Goal: Information Seeking & Learning: Learn about a topic

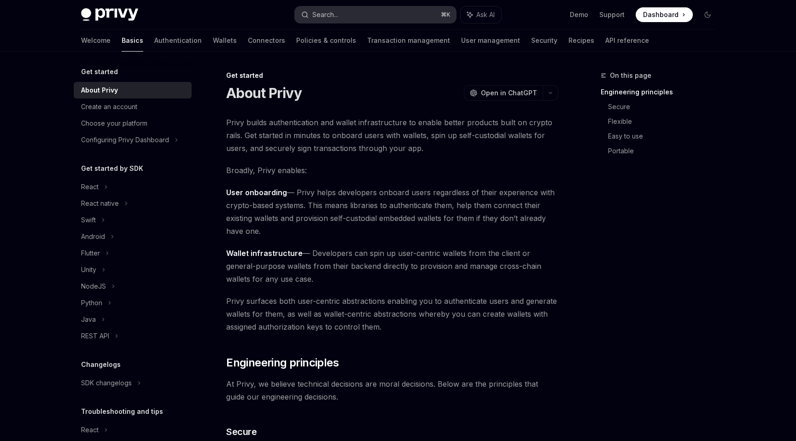
click at [340, 18] on button "Search... ⌘ K" at bounding box center [375, 14] width 161 height 17
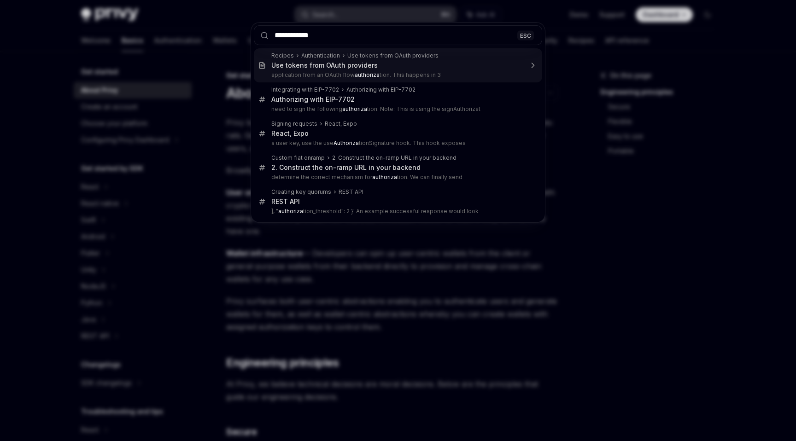
type input "**********"
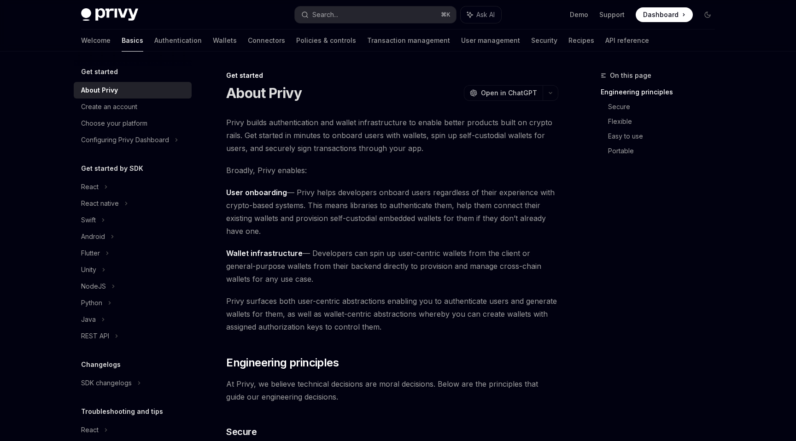
type textarea "*"
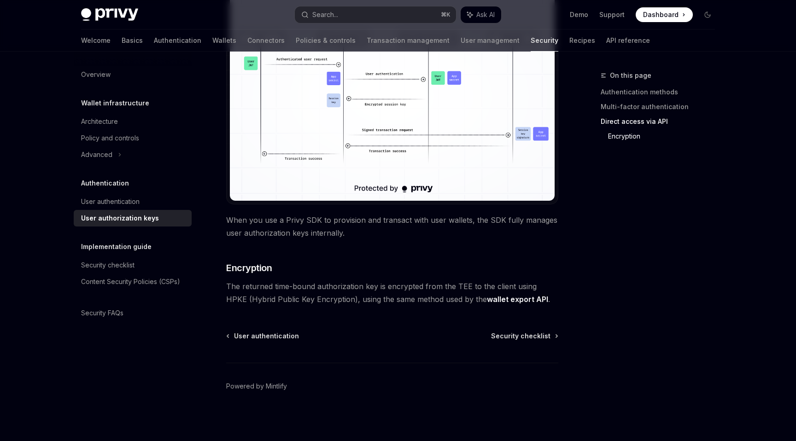
scroll to position [770, 0]
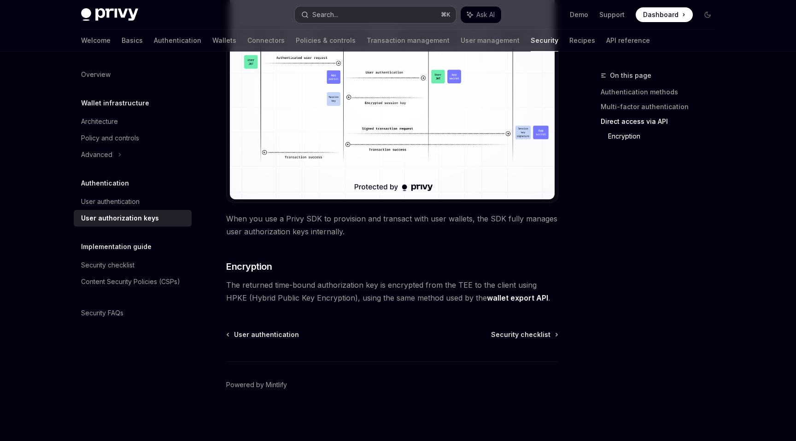
click at [332, 17] on div "Search..." at bounding box center [325, 14] width 26 height 11
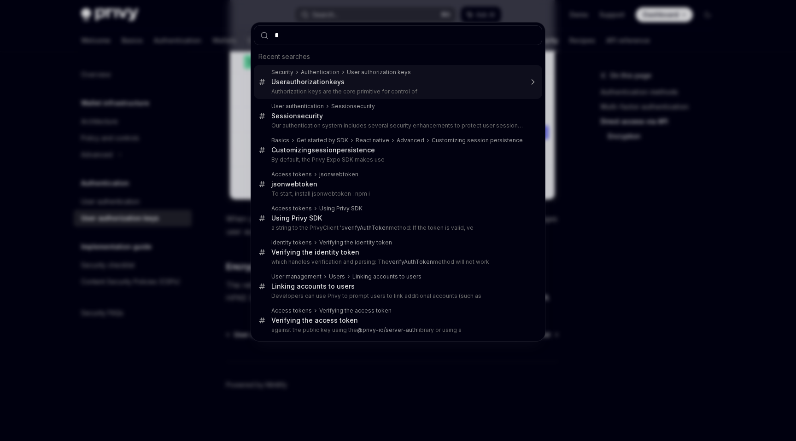
type input "**"
type textarea "*"
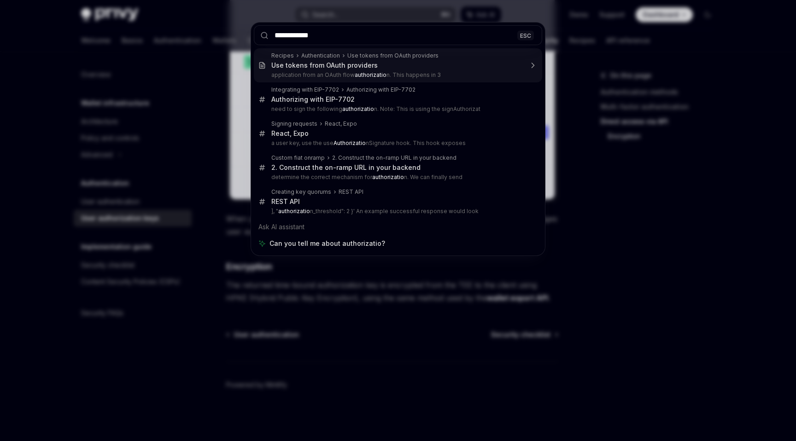
type input "**********"
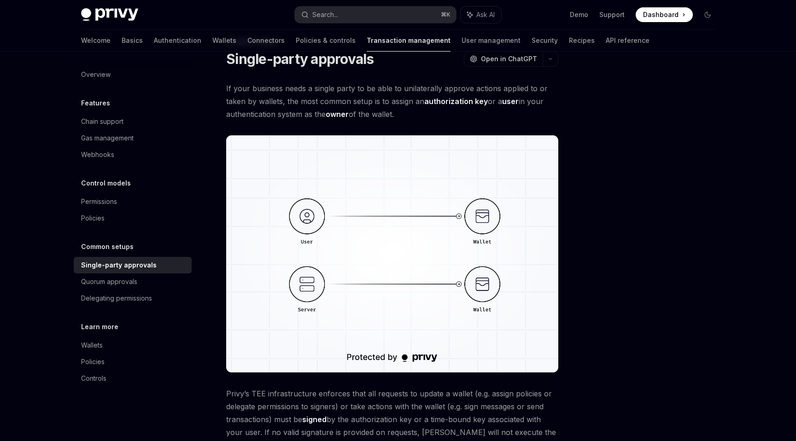
scroll to position [21, 0]
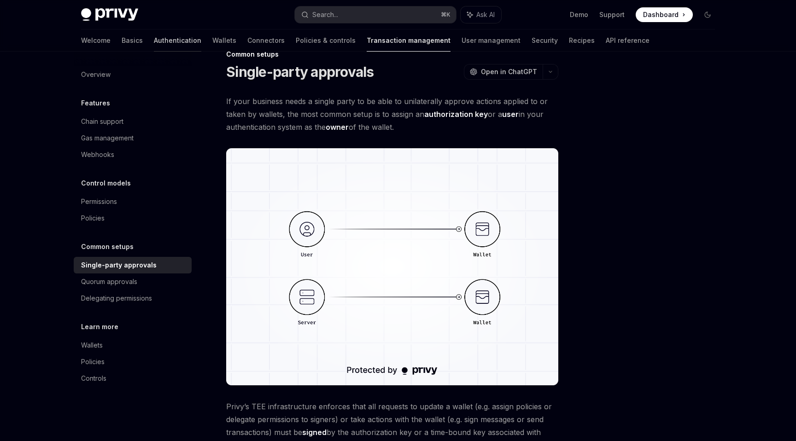
click at [154, 40] on link "Authentication" at bounding box center [177, 40] width 47 height 22
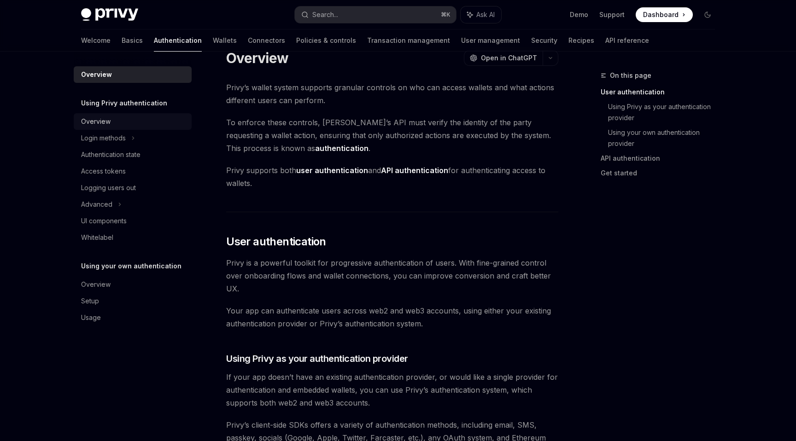
click at [126, 118] on div "Overview" at bounding box center [133, 121] width 105 height 11
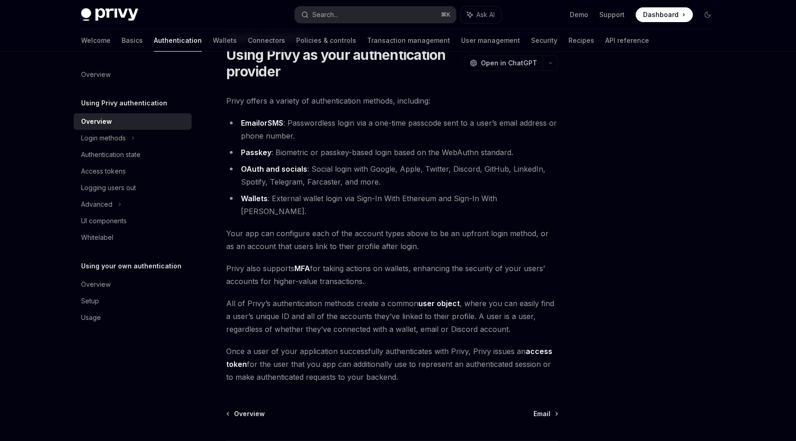
scroll to position [41, 0]
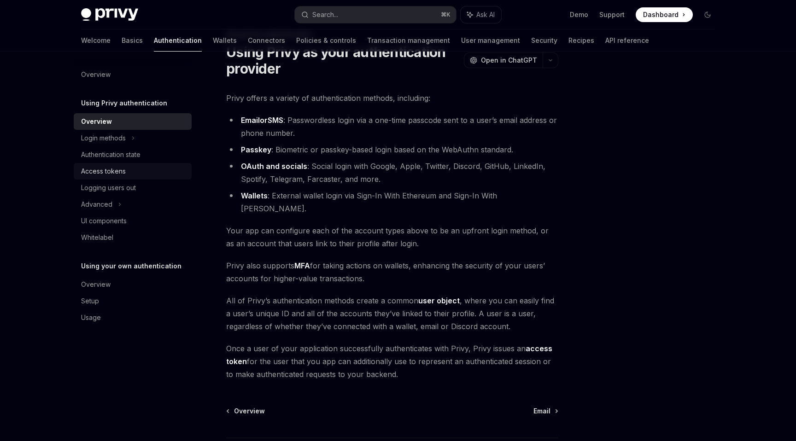
click at [117, 174] on div "Access tokens" at bounding box center [103, 171] width 45 height 11
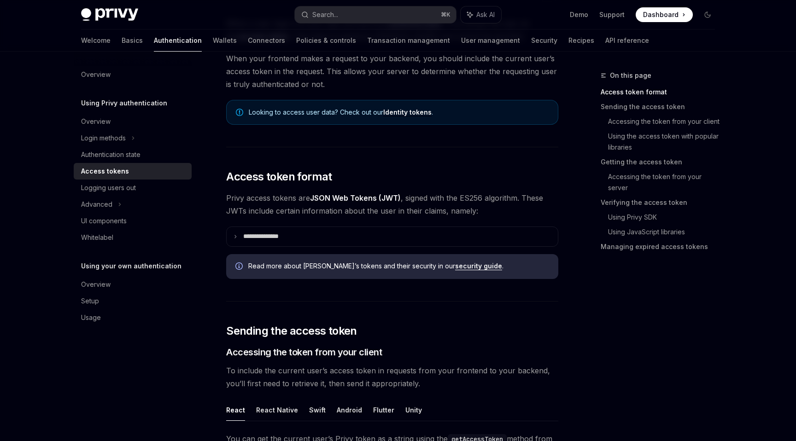
scroll to position [131, 0]
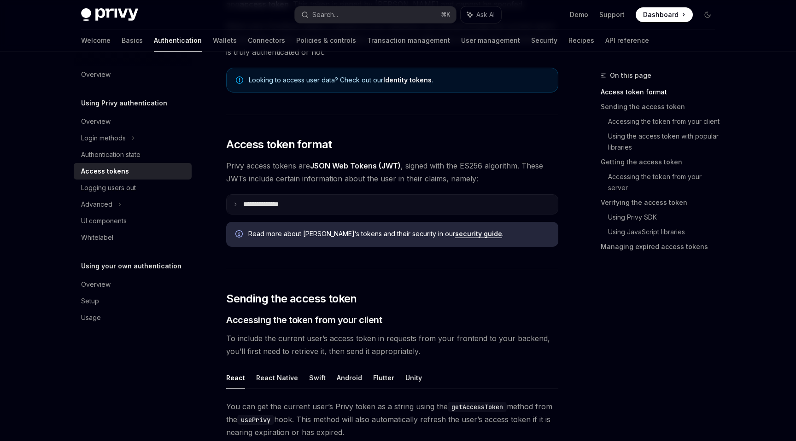
click at [234, 208] on summary "**********" at bounding box center [392, 204] width 331 height 19
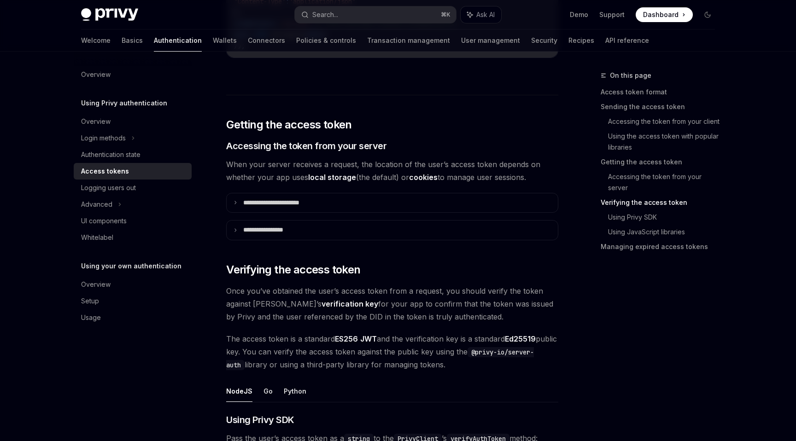
scroll to position [1419, 0]
click at [231, 231] on summary "**********" at bounding box center [392, 229] width 331 height 19
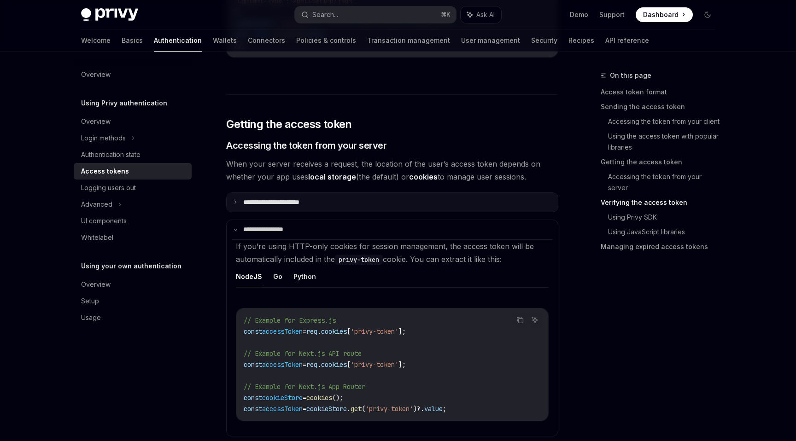
click at [242, 198] on summary "**********" at bounding box center [392, 202] width 331 height 19
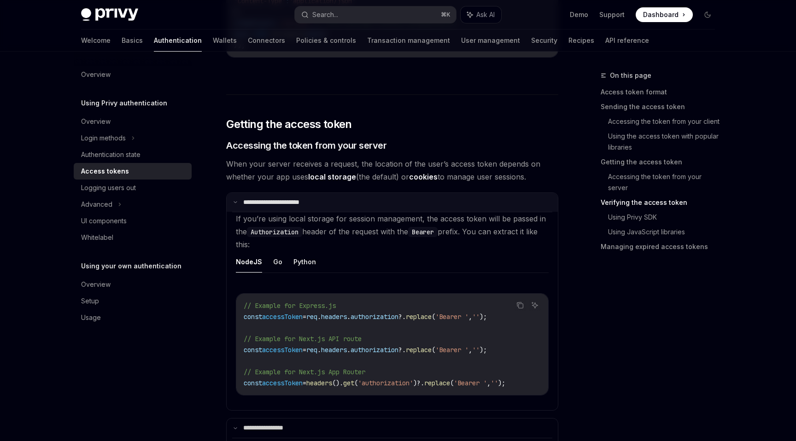
click at [233, 202] on icon at bounding box center [235, 202] width 5 height 5
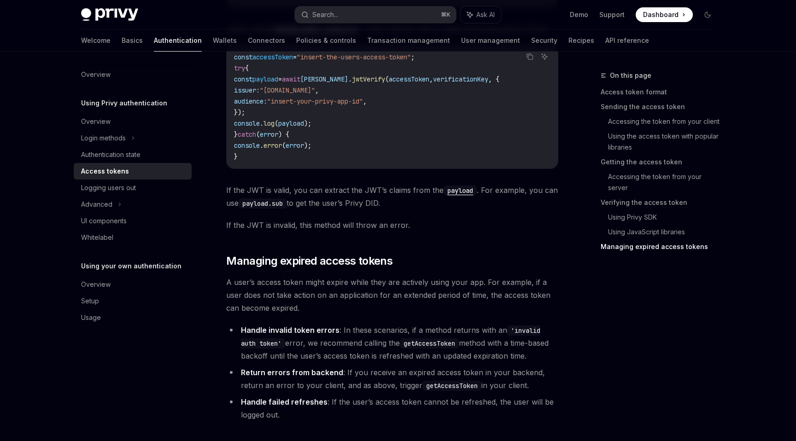
scroll to position [2745, 0]
click at [136, 191] on div "Logging users out" at bounding box center [108, 187] width 55 height 11
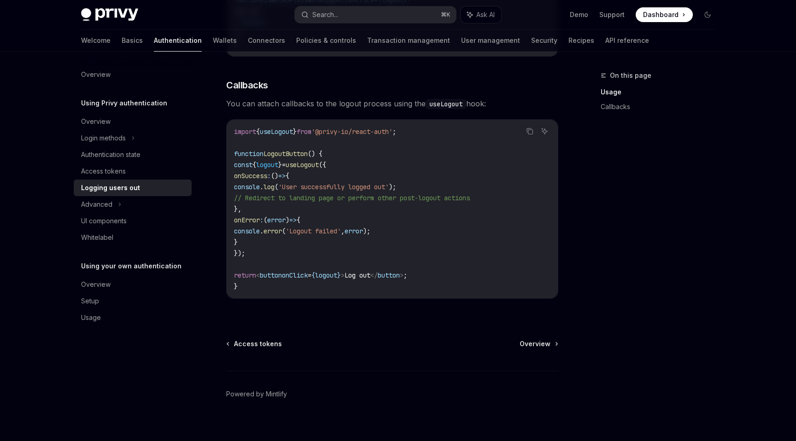
scroll to position [392, 0]
click at [116, 219] on div "UI components" at bounding box center [104, 220] width 46 height 11
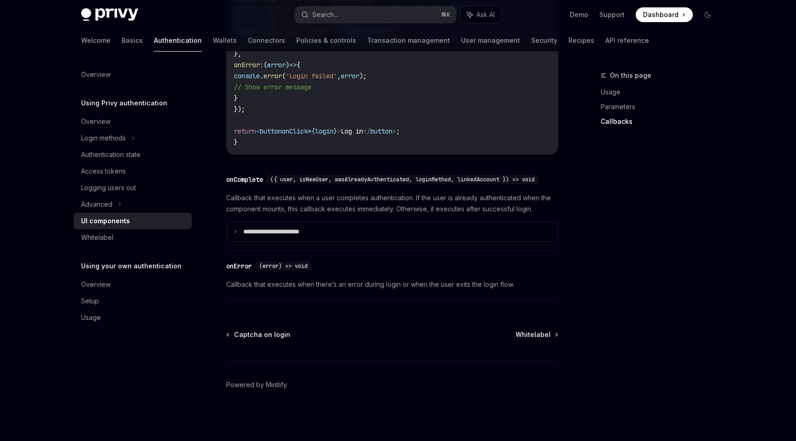
scroll to position [1313, 0]
click at [110, 139] on div "Login methods" at bounding box center [103, 138] width 45 height 11
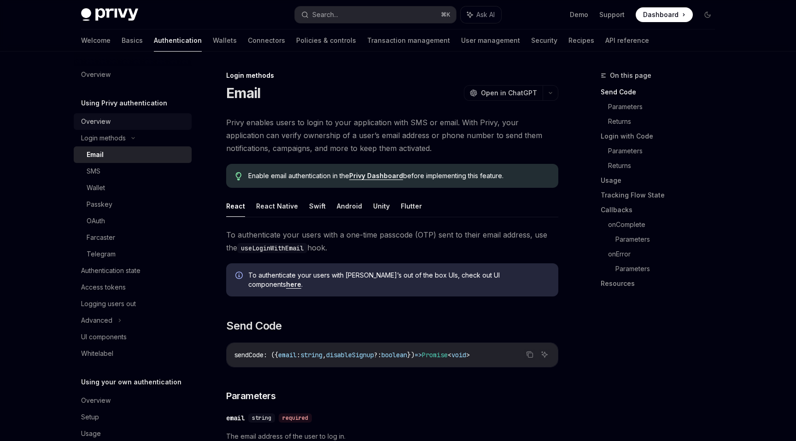
click at [99, 121] on div "Overview" at bounding box center [95, 121] width 29 height 11
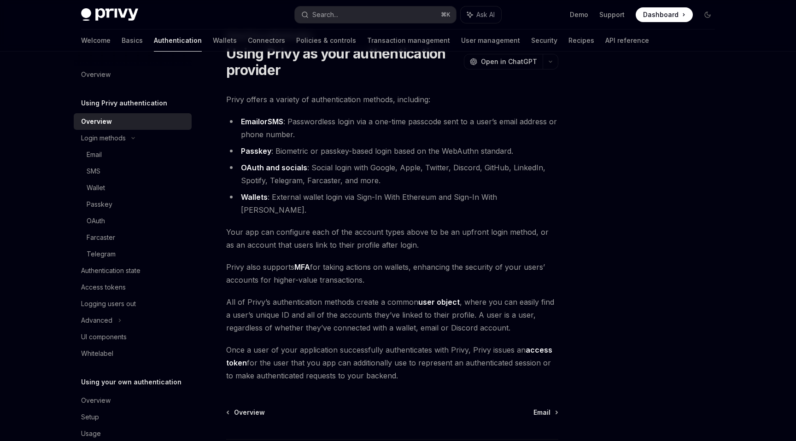
scroll to position [33, 0]
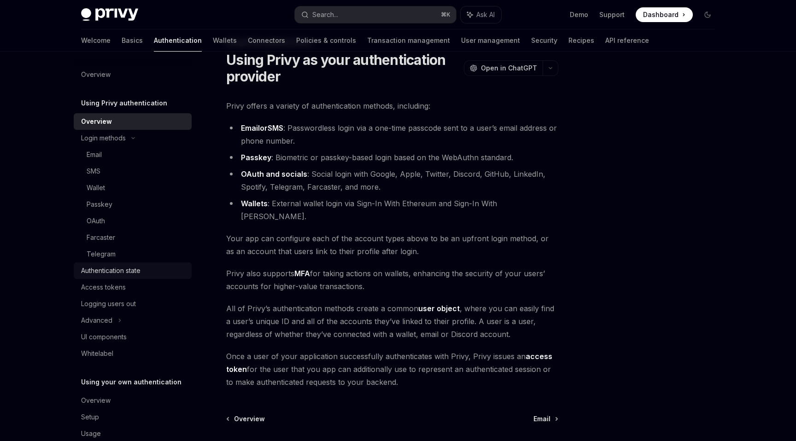
click at [135, 270] on div "Authentication state" at bounding box center [110, 270] width 59 height 11
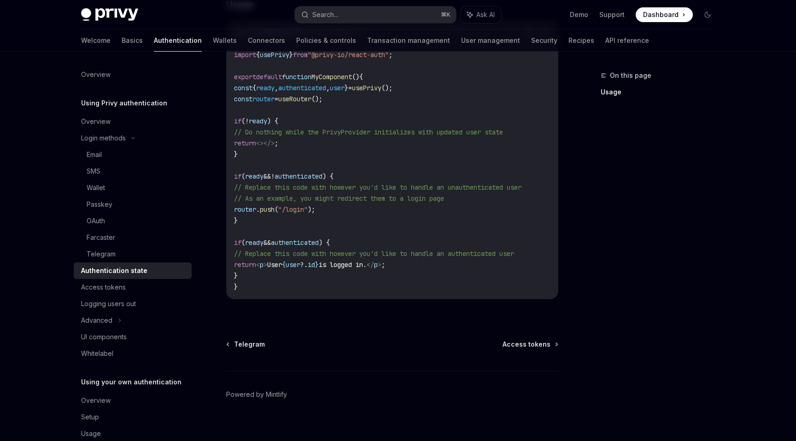
scroll to position [342, 0]
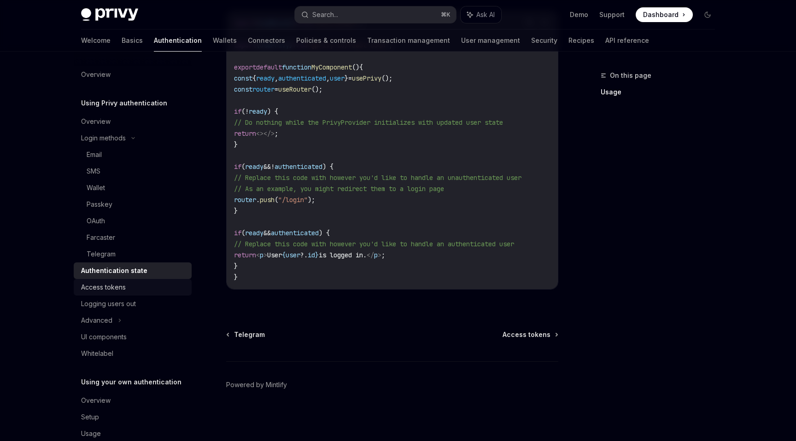
click at [140, 295] on link "Access tokens" at bounding box center [133, 287] width 118 height 17
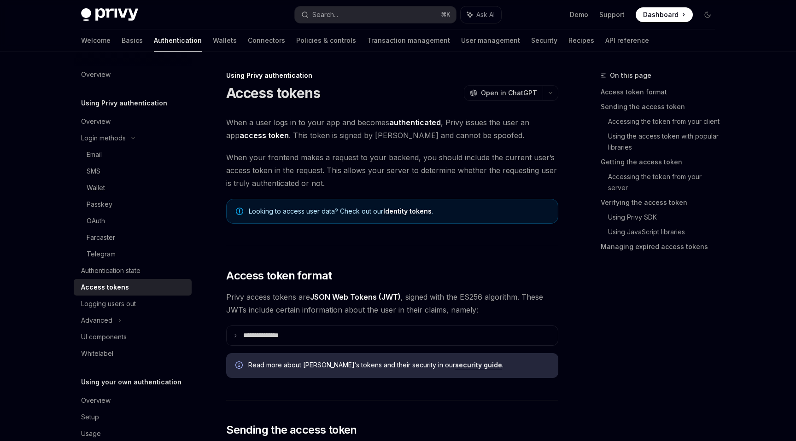
type textarea "*"
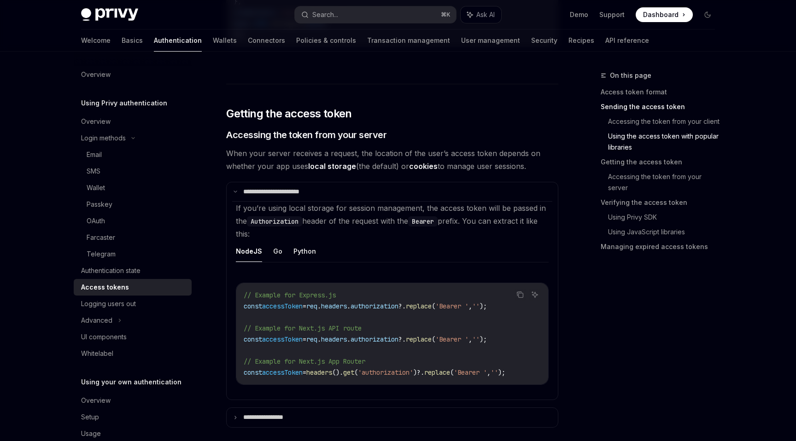
scroll to position [1831, 0]
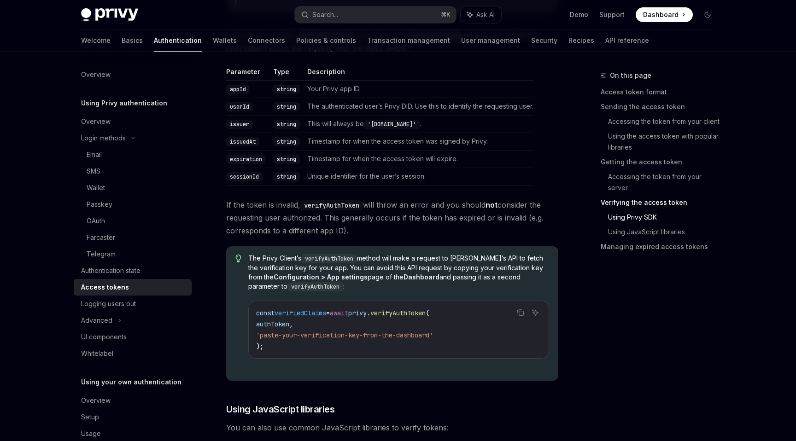
click at [326, 5] on div "Privy Docs home page Search... ⌘ K Ask AI Demo Support Dashboard Dashboard Sear…" at bounding box center [397, 14] width 633 height 29
click at [325, 18] on div "Search..." at bounding box center [325, 14] width 26 height 11
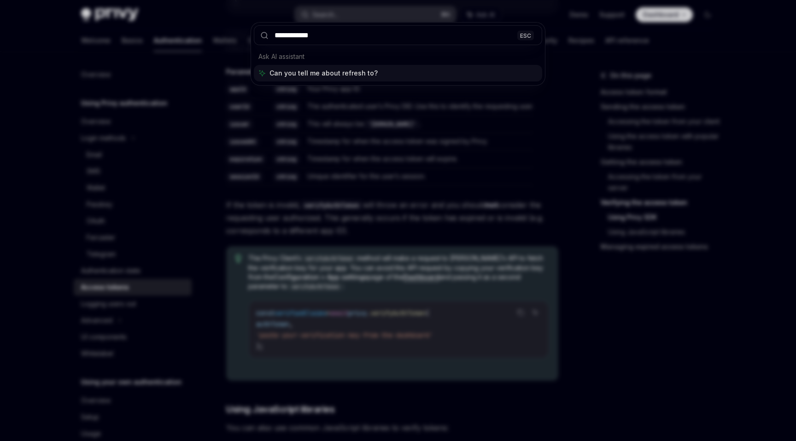
type input "**********"
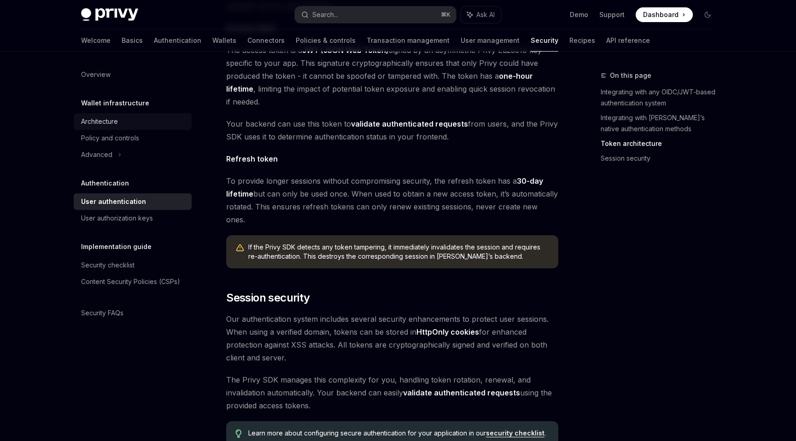
scroll to position [585, 0]
click at [95, 311] on div "Security FAQs" at bounding box center [102, 313] width 42 height 11
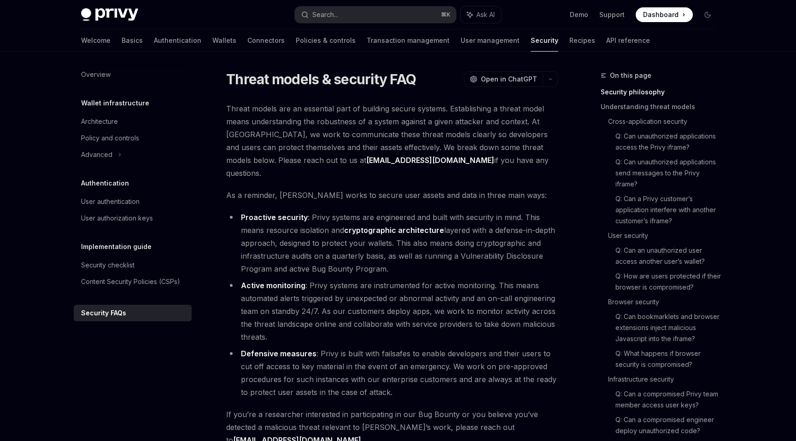
click at [325, 225] on li "Proactive security : Privy systems are engineered and built with security in mi…" at bounding box center [392, 243] width 332 height 64
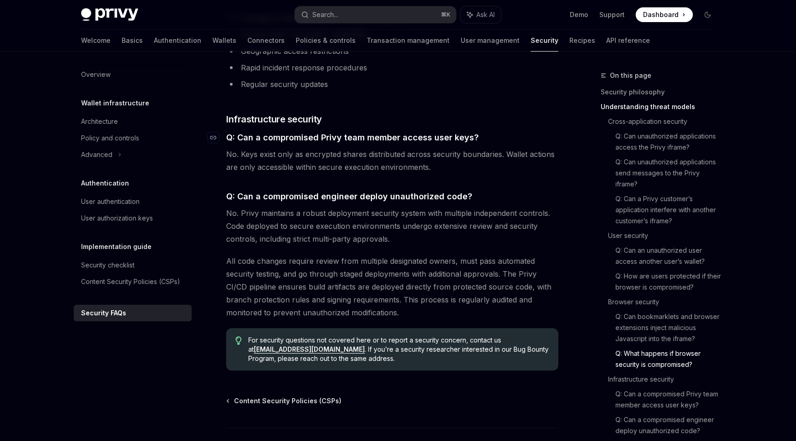
scroll to position [1447, 0]
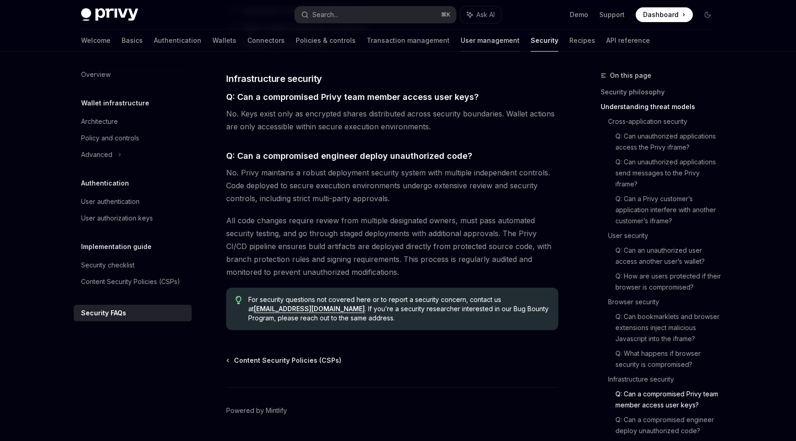
click at [460, 41] on link "User management" at bounding box center [489, 40] width 59 height 22
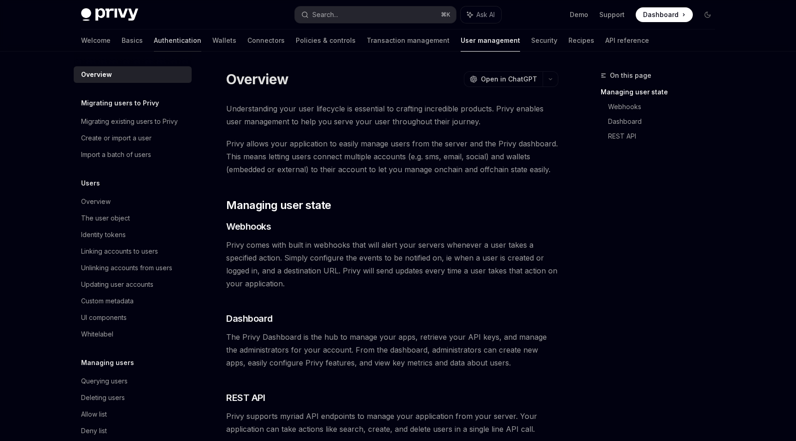
click at [154, 40] on link "Authentication" at bounding box center [177, 40] width 47 height 22
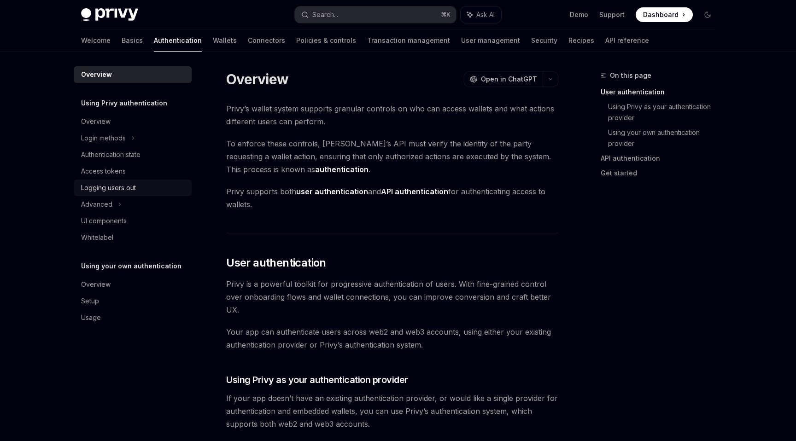
click at [122, 187] on div "Logging users out" at bounding box center [108, 187] width 55 height 11
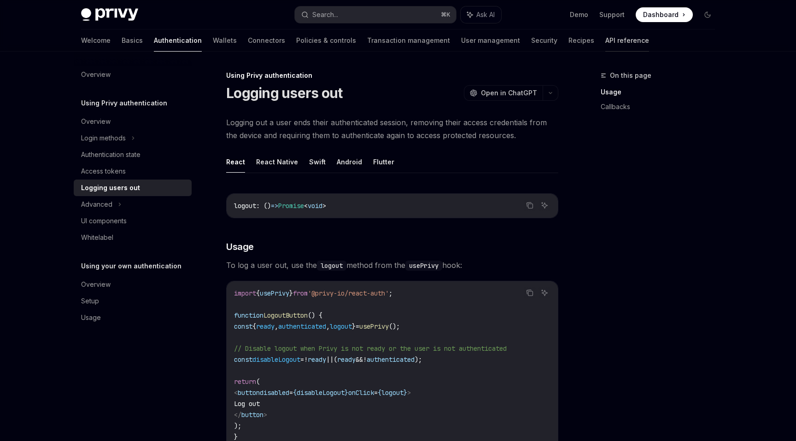
click at [605, 41] on link "API reference" at bounding box center [627, 40] width 44 height 22
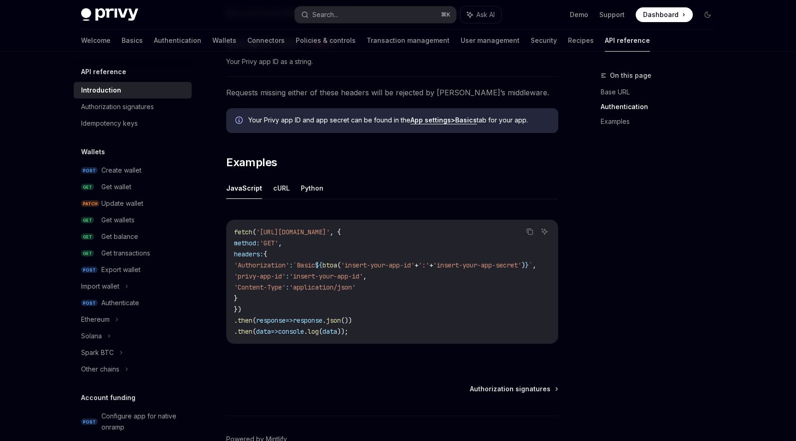
scroll to position [479, 0]
click at [143, 105] on div "Authorization signatures" at bounding box center [117, 106] width 73 height 11
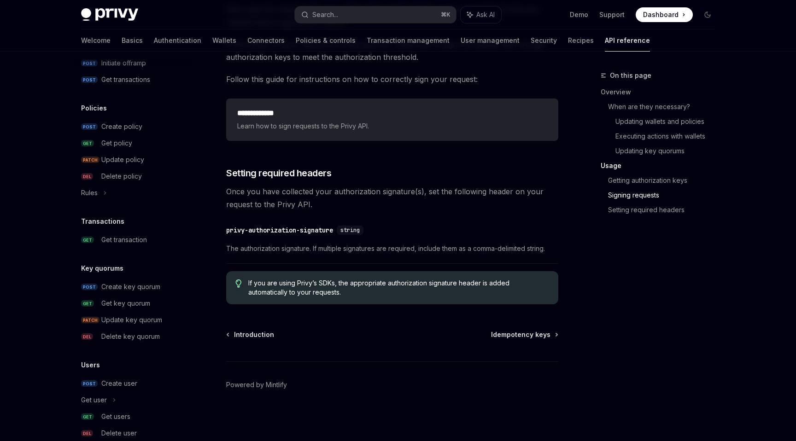
scroll to position [510, 0]
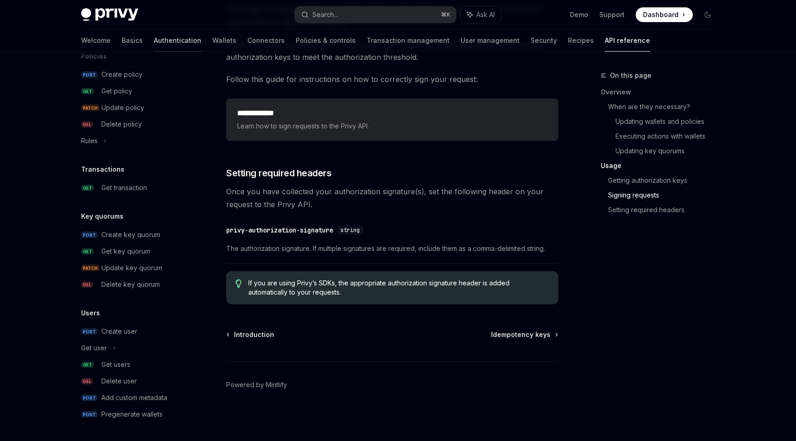
click at [154, 35] on link "Authentication" at bounding box center [177, 40] width 47 height 22
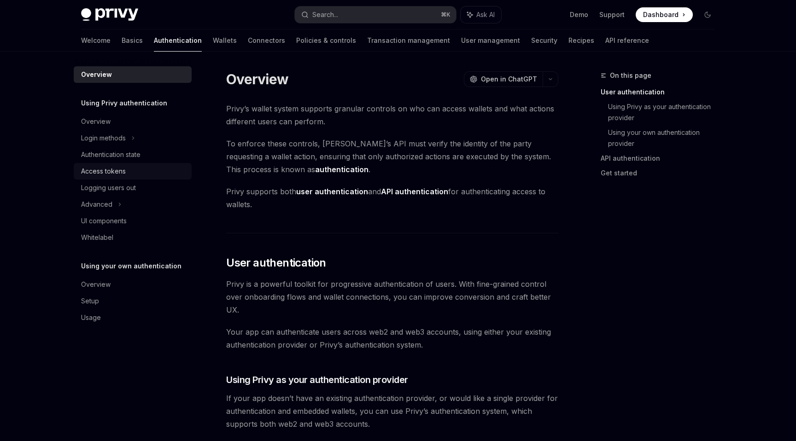
click at [113, 173] on div "Access tokens" at bounding box center [103, 171] width 45 height 11
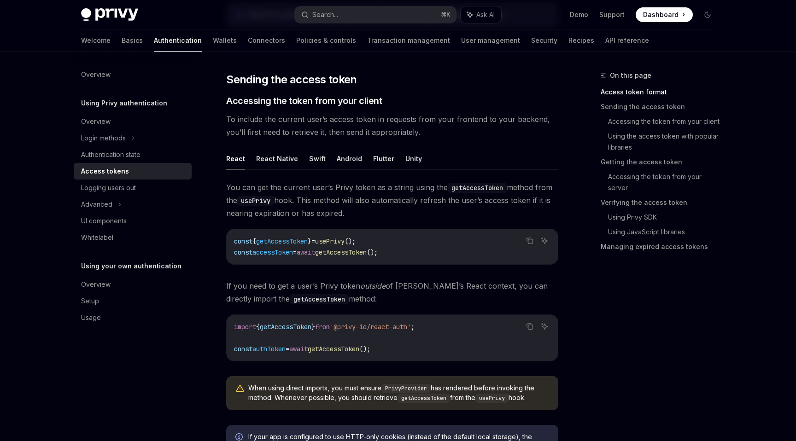
scroll to position [351, 0]
click at [618, 205] on link "Verifying the access token" at bounding box center [661, 202] width 122 height 15
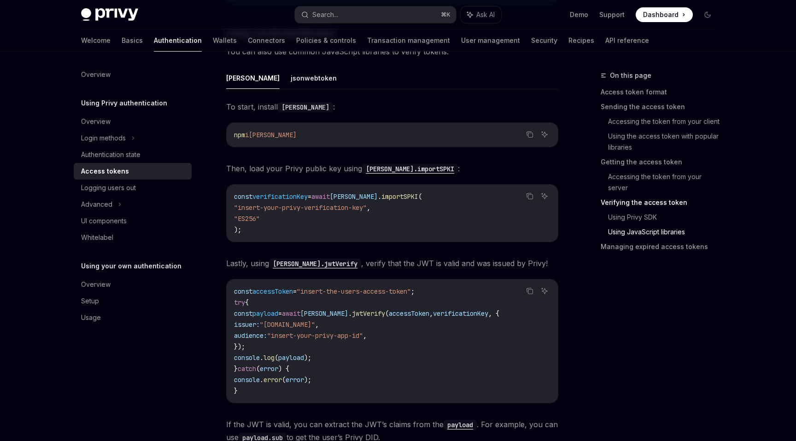
scroll to position [2006, 0]
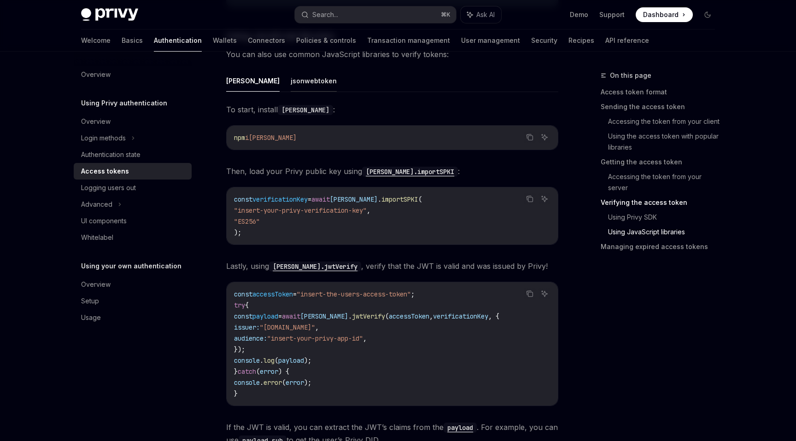
click at [290, 79] on button "jsonwebtoken" at bounding box center [313, 81] width 46 height 22
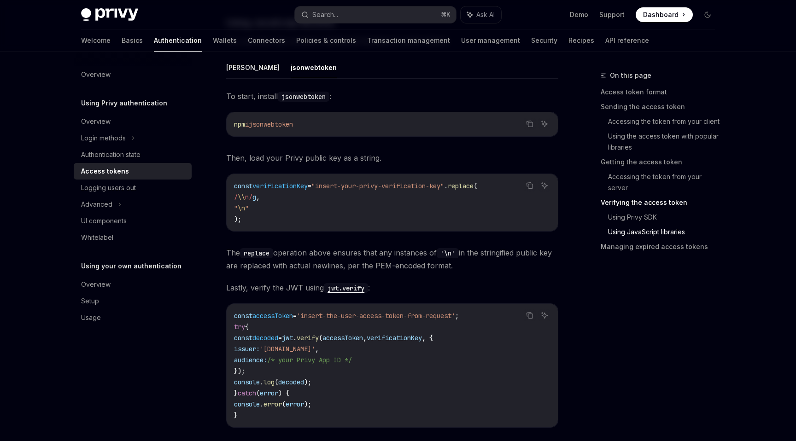
scroll to position [2020, 0]
click at [236, 70] on button "[PERSON_NAME]" at bounding box center [252, 67] width 53 height 22
type textarea "*"
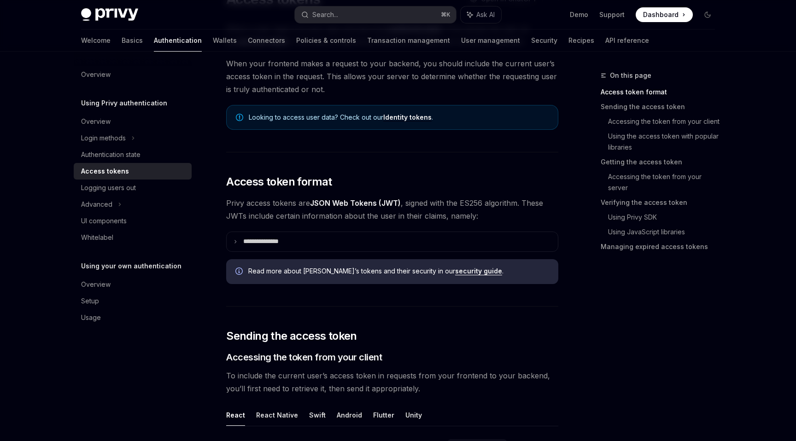
scroll to position [25, 0]
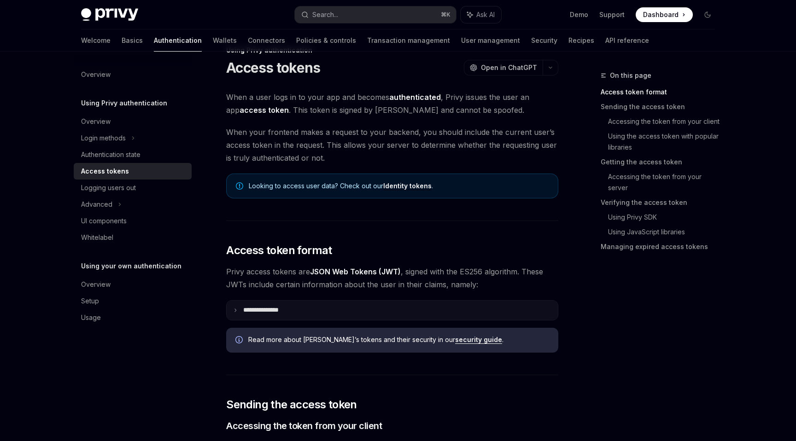
click at [231, 305] on summary "**********" at bounding box center [392, 310] width 331 height 19
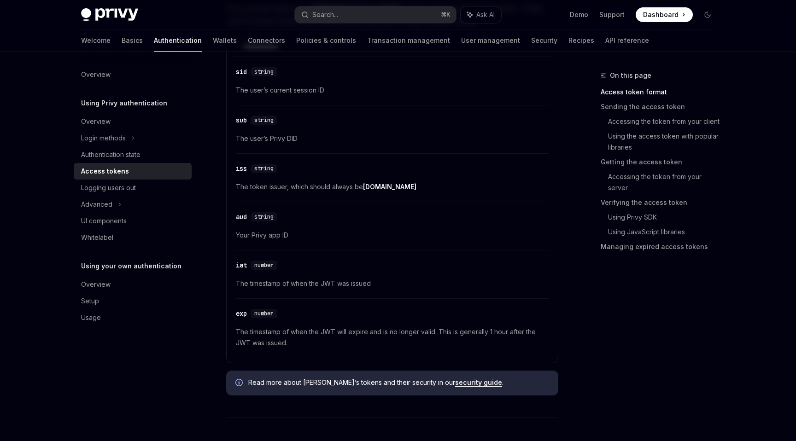
scroll to position [297, 0]
